Goal: Entertainment & Leisure: Consume media (video, audio)

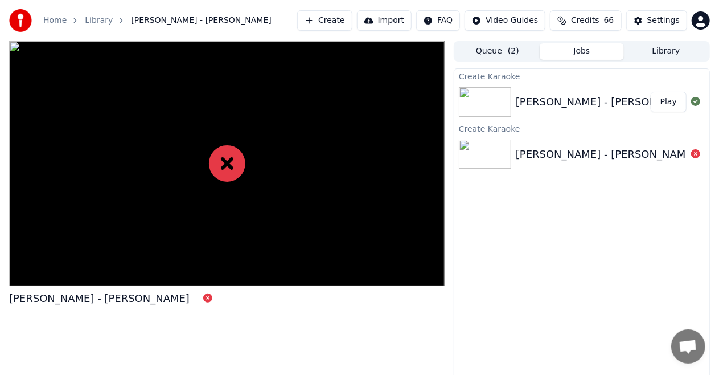
click at [205, 314] on div "[PERSON_NAME] - [PERSON_NAME]" at bounding box center [227, 214] width 436 height 346
click at [537, 97] on div "[PERSON_NAME] - [PERSON_NAME]" at bounding box center [606, 102] width 181 height 16
click at [473, 104] on img at bounding box center [485, 102] width 52 height 30
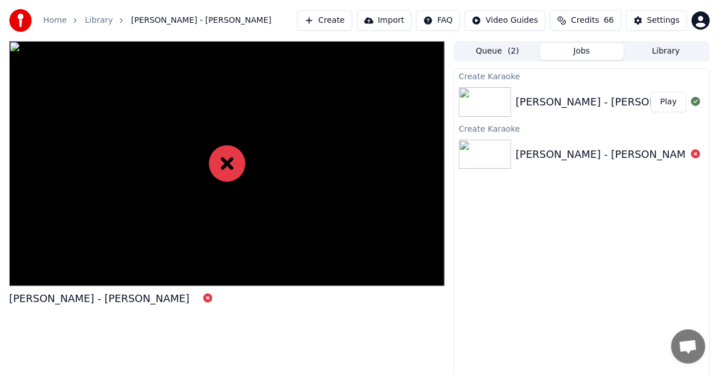
click at [565, 219] on div "Create [PERSON_NAME] - [PERSON_NAME] Play Create [PERSON_NAME] - [PERSON_NAME]" at bounding box center [582, 227] width 256 height 318
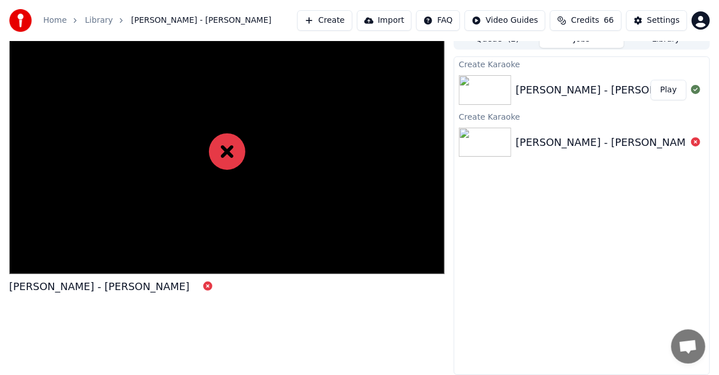
click at [697, 289] on div "Create [PERSON_NAME] - [PERSON_NAME] Play Create [PERSON_NAME] - [PERSON_NAME]" at bounding box center [582, 215] width 256 height 318
click at [627, 255] on div "Create [PERSON_NAME] - [PERSON_NAME] Play Create [PERSON_NAME] - [PERSON_NAME]" at bounding box center [582, 215] width 256 height 318
click at [626, 255] on div "Create [PERSON_NAME] - [PERSON_NAME] Play Create [PERSON_NAME] - [PERSON_NAME]" at bounding box center [582, 215] width 256 height 318
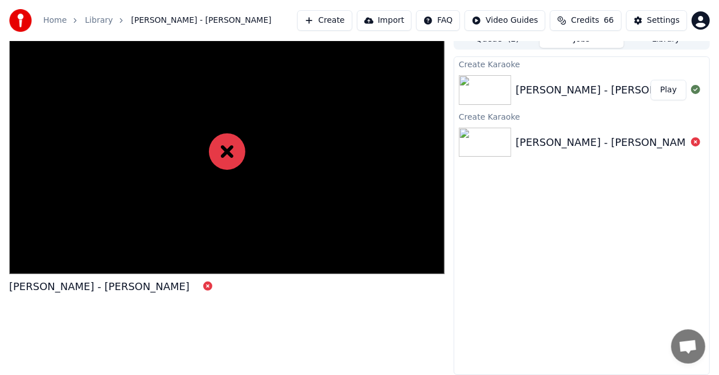
click at [626, 255] on div "Create [PERSON_NAME] - [PERSON_NAME] Play Create [PERSON_NAME] - [PERSON_NAME]" at bounding box center [582, 215] width 256 height 318
click at [191, 22] on span "[PERSON_NAME] - [PERSON_NAME]" at bounding box center [201, 20] width 141 height 11
click at [588, 43] on button "Jobs" at bounding box center [582, 39] width 84 height 17
click at [664, 39] on div "Home Library [PERSON_NAME] - [PERSON_NAME] Create Import FAQ Video Guides Credi…" at bounding box center [359, 20] width 719 height 41
click at [497, 46] on div "Queue ( 2 ) Jobs Library" at bounding box center [582, 39] width 256 height 21
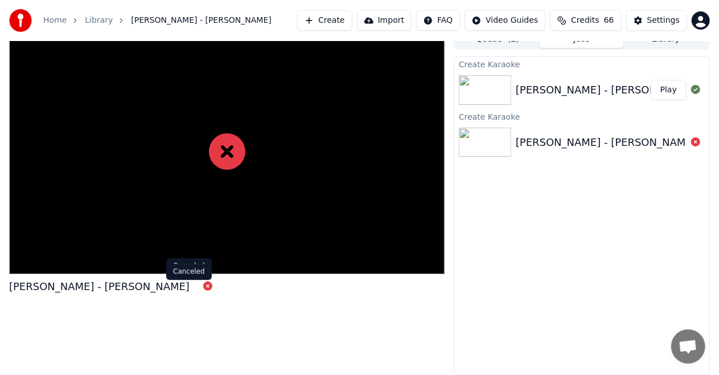
click at [203, 285] on icon at bounding box center [207, 285] width 9 height 9
click at [203, 286] on icon at bounding box center [207, 285] width 9 height 9
click at [223, 149] on icon at bounding box center [227, 151] width 36 height 36
click at [484, 83] on img at bounding box center [485, 90] width 52 height 30
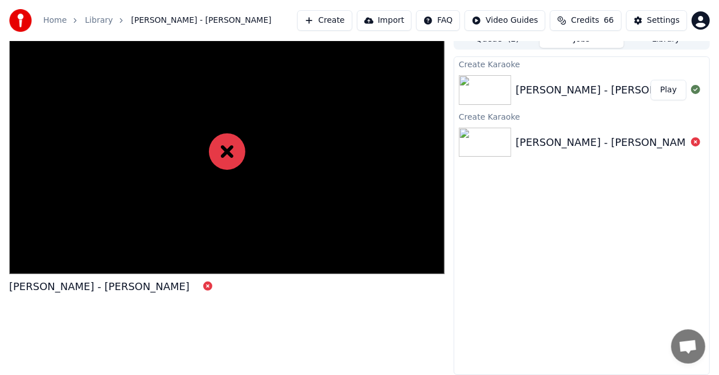
click at [484, 83] on img at bounding box center [485, 90] width 52 height 30
click at [672, 89] on button "Play" at bounding box center [669, 90] width 36 height 21
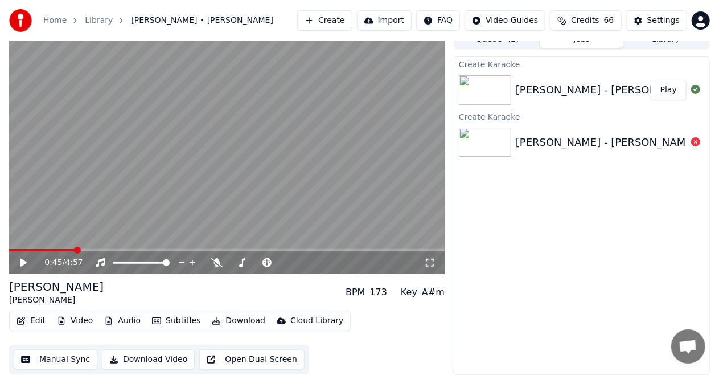
click at [651, 80] on button "Play" at bounding box center [669, 90] width 36 height 21
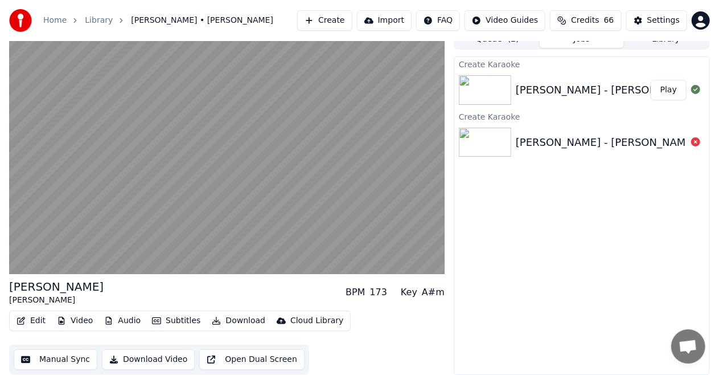
click at [651, 80] on button "Play" at bounding box center [669, 90] width 36 height 21
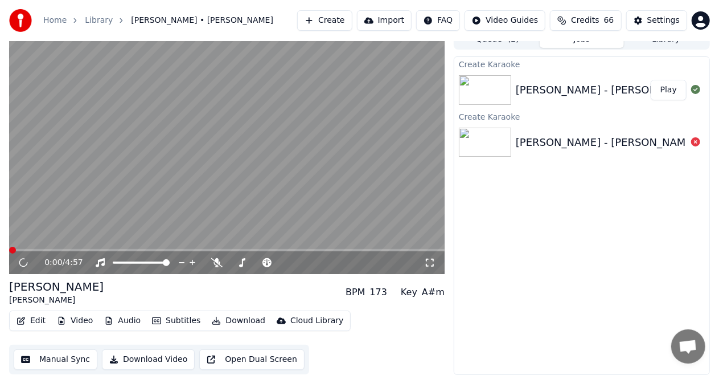
click at [651, 80] on button "Play" at bounding box center [669, 90] width 36 height 21
click at [19, 263] on icon at bounding box center [31, 262] width 26 height 9
click at [246, 249] on span at bounding box center [227, 250] width 436 height 2
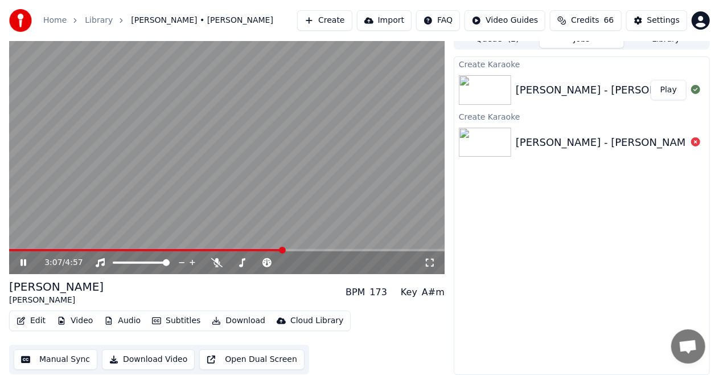
click at [301, 247] on video at bounding box center [227, 151] width 436 height 245
click at [337, 247] on video at bounding box center [227, 151] width 436 height 245
click at [338, 250] on span at bounding box center [227, 250] width 436 height 2
click at [288, 250] on span at bounding box center [284, 250] width 7 height 7
click at [142, 358] on button "Download Video" at bounding box center [148, 359] width 93 height 21
